Goal: Information Seeking & Learning: Learn about a topic

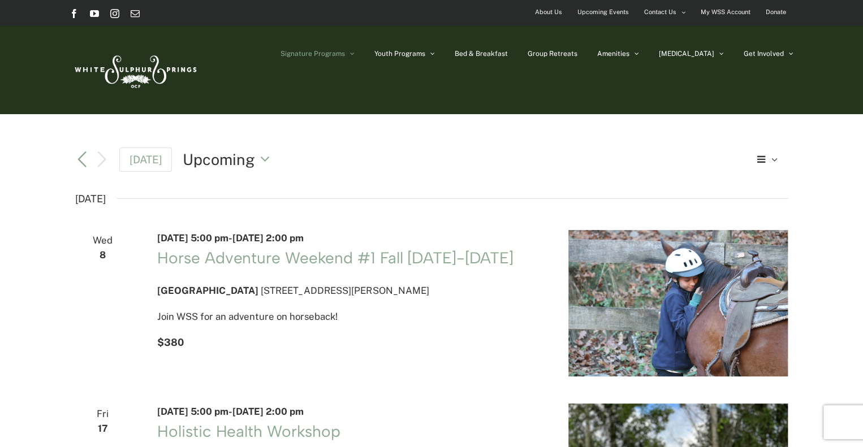
click at [354, 48] on link "Signature Programs" at bounding box center [317, 53] width 74 height 57
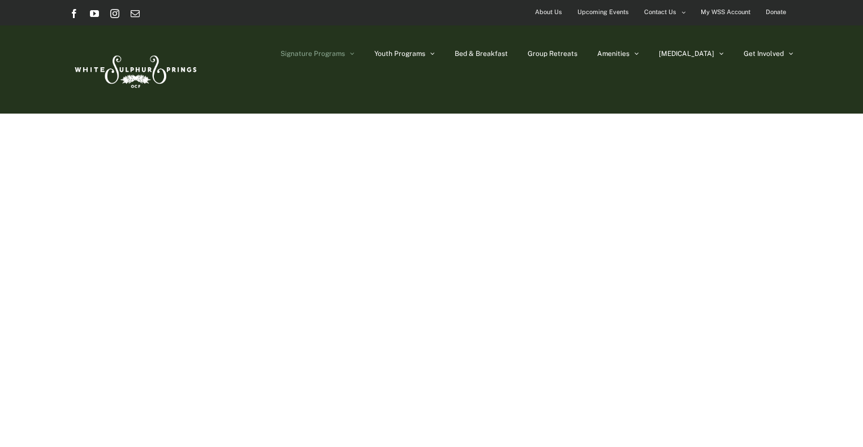
click at [345, 57] on span "Signature Programs" at bounding box center [312, 53] width 64 height 7
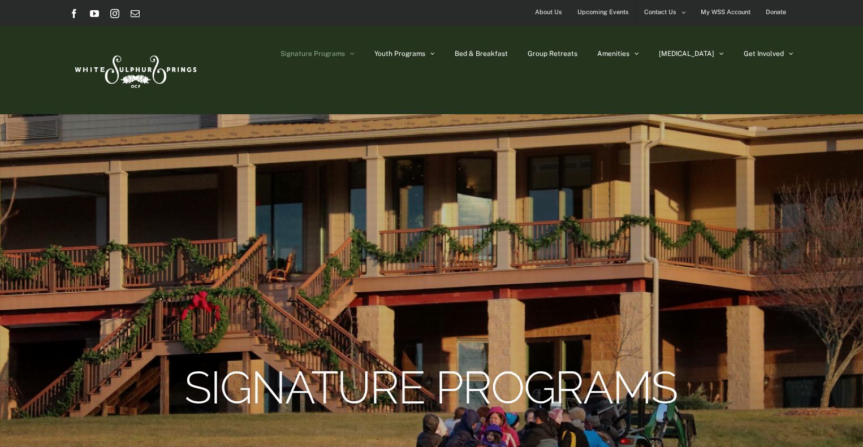
click at [345, 55] on span "Signature Programs" at bounding box center [312, 53] width 64 height 7
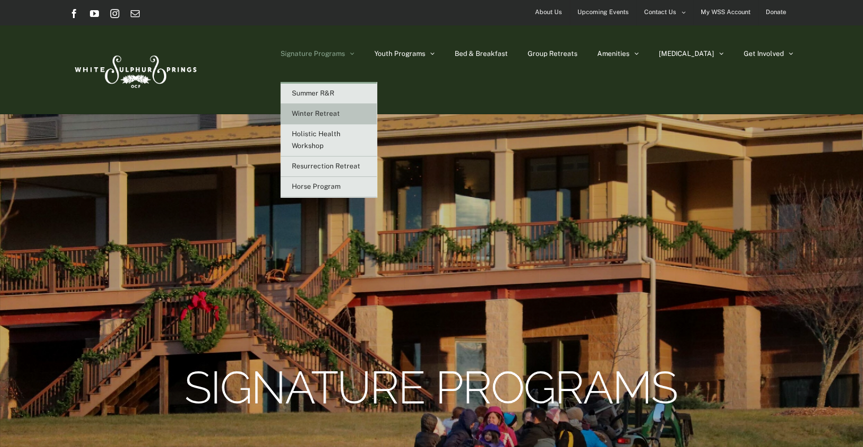
click at [340, 112] on span "Winter Retreat" at bounding box center [316, 114] width 48 height 8
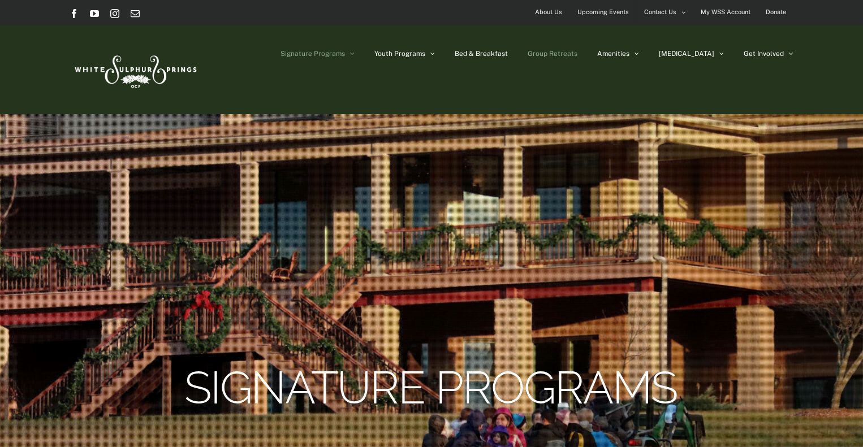
click at [577, 50] on span "Group Retreats" at bounding box center [552, 53] width 50 height 7
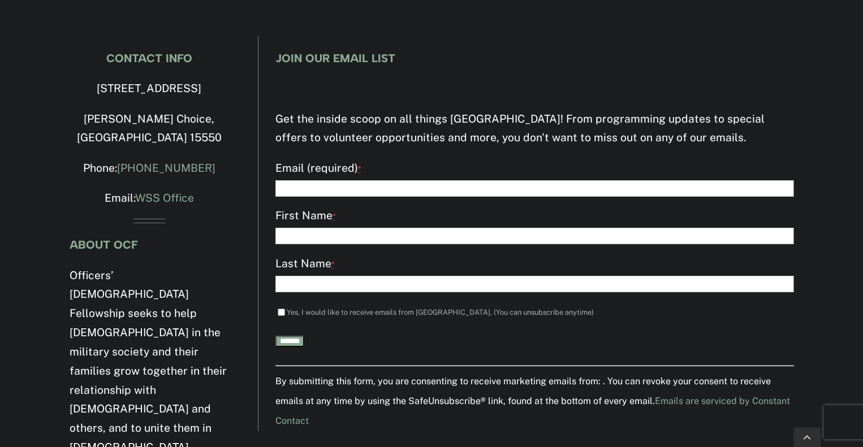
scroll to position [2015, 0]
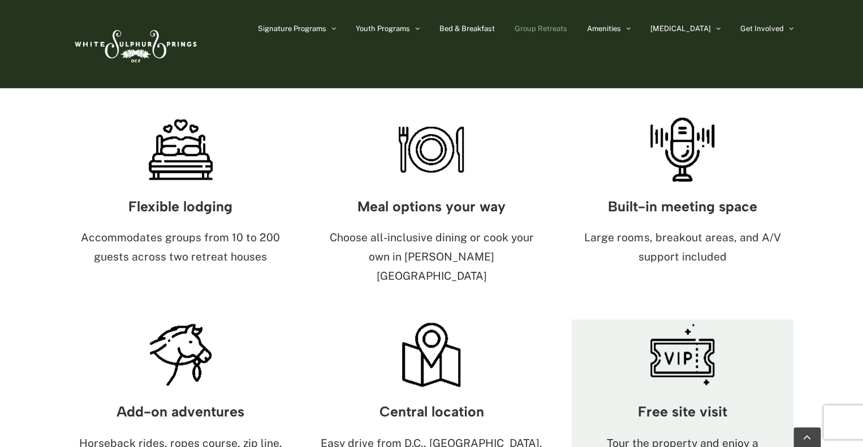
scroll to position [678, 0]
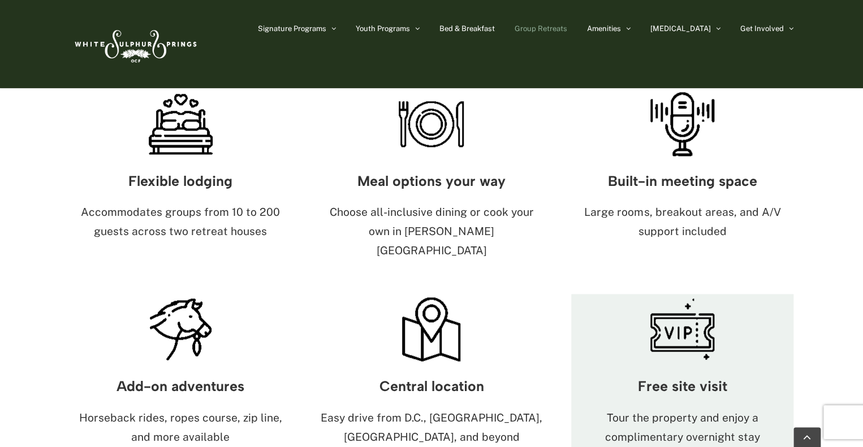
click at [670, 294] on img at bounding box center [682, 329] width 71 height 71
click at [671, 296] on img at bounding box center [682, 329] width 71 height 71
click at [669, 296] on img at bounding box center [682, 329] width 71 height 71
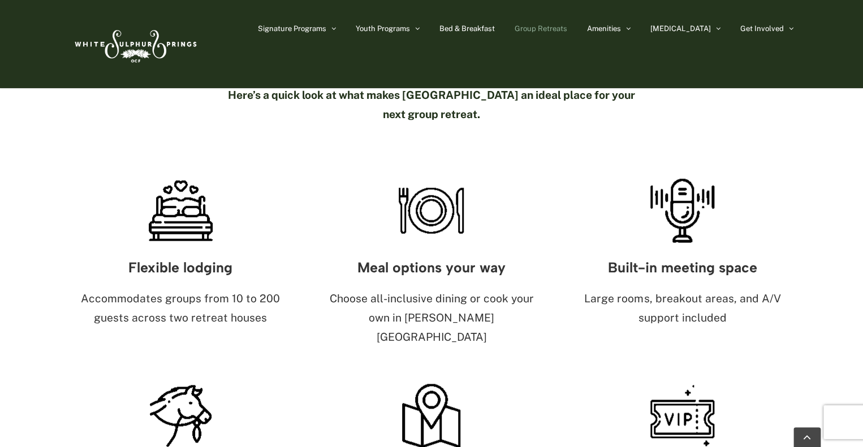
scroll to position [565, 0]
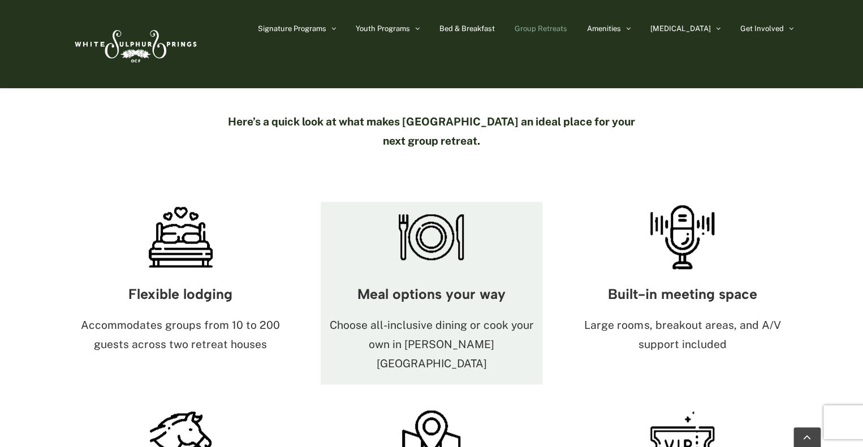
click at [441, 202] on img at bounding box center [431, 237] width 71 height 71
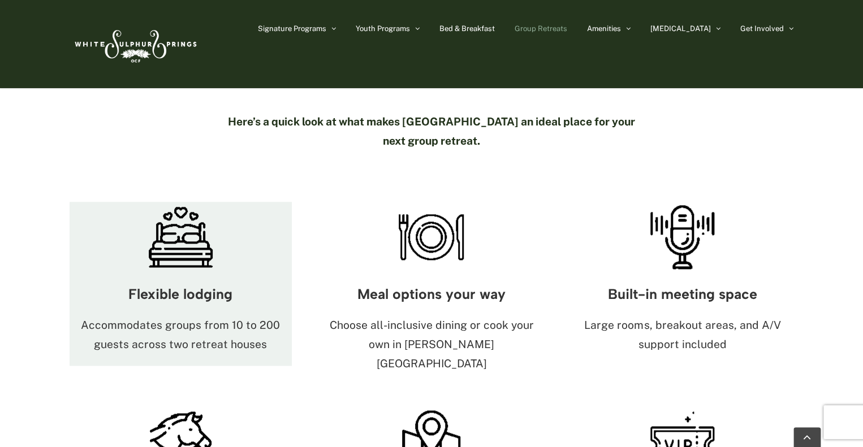
click at [191, 202] on img at bounding box center [180, 237] width 71 height 71
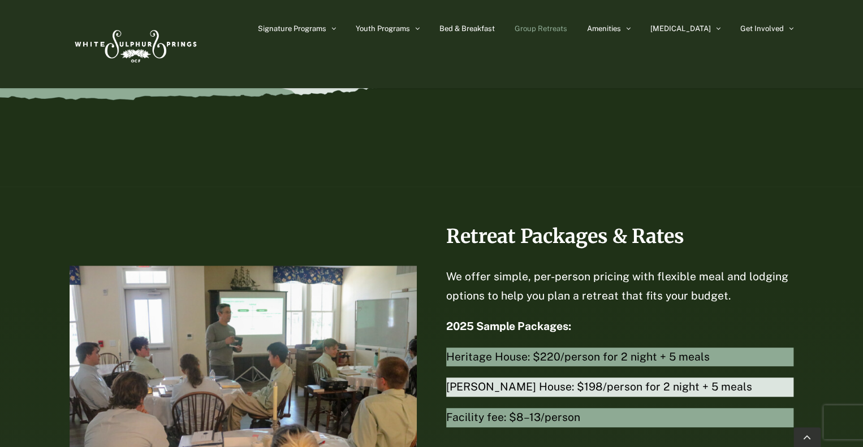
scroll to position [2317, 0]
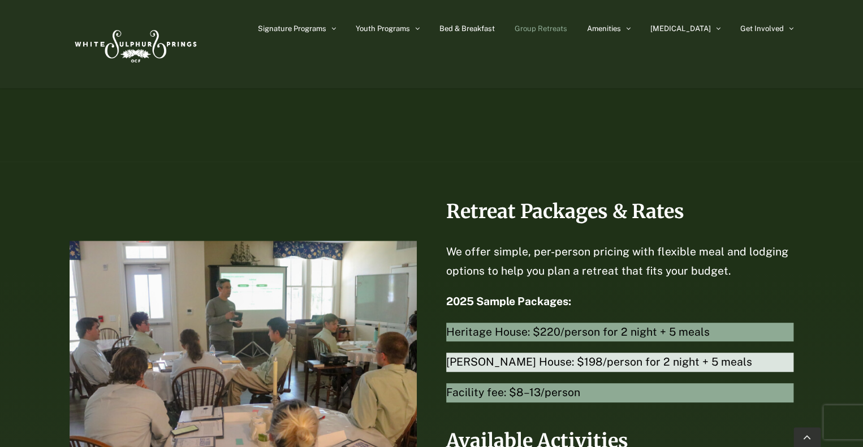
click at [580, 323] on span "Heritage House: $220/person for 2 night + 5 meals" at bounding box center [620, 332] width 348 height 19
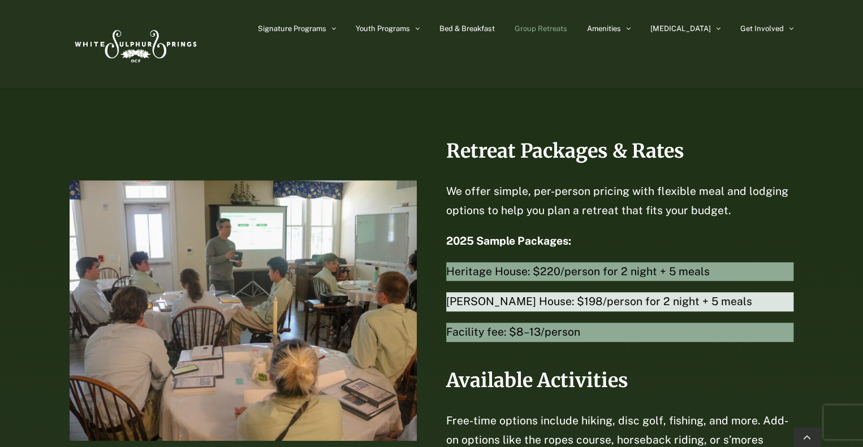
scroll to position [2374, 0]
